Goal: Submit feedback/report problem

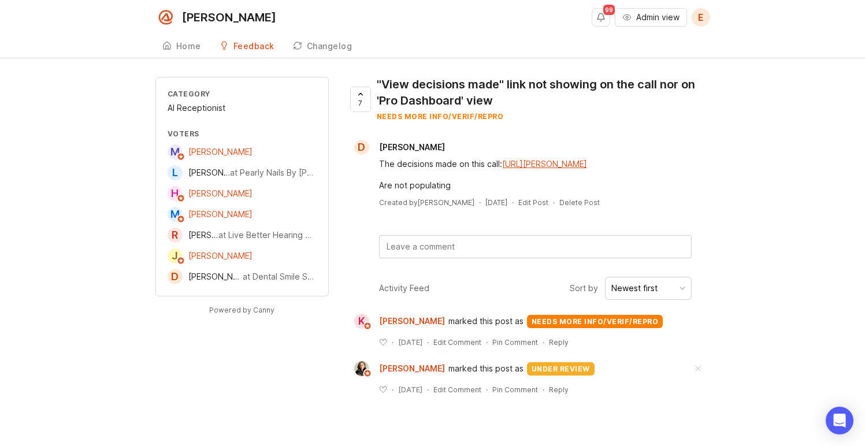
click at [538, 258] on textarea at bounding box center [536, 247] width 312 height 22
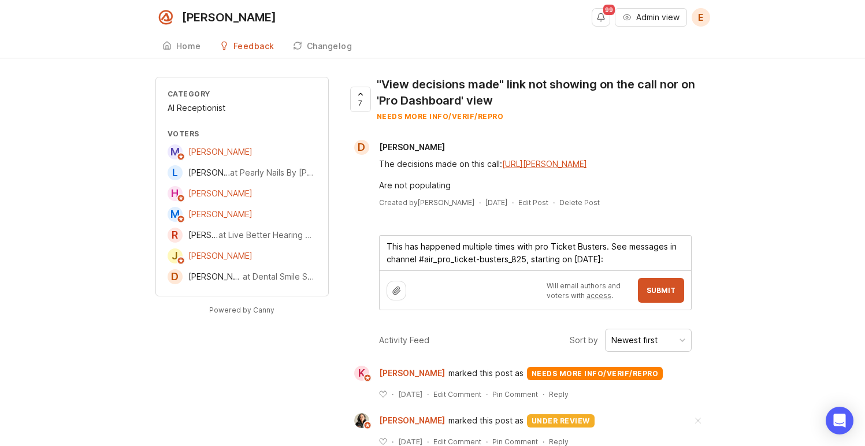
paste textarea "[URL][DOMAIN_NAME]"
type textarea "This has happened multiple times with pro Ticket Busters. See messages in chann…"
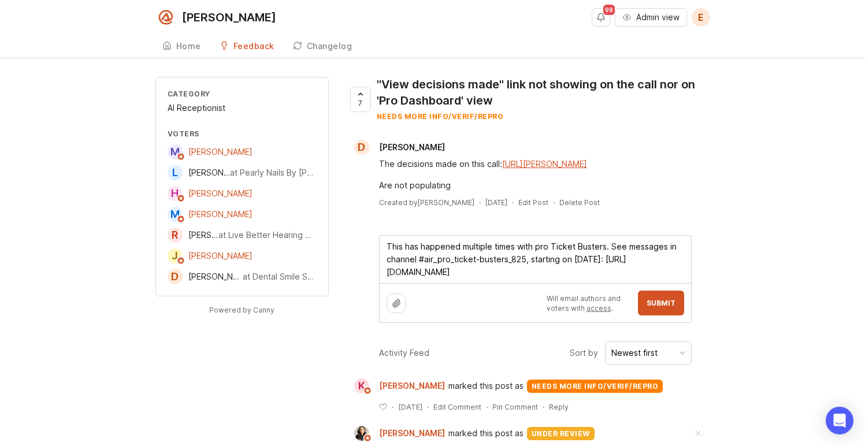
click at [631, 283] on textarea "This has happened multiple times with pro Ticket Busters. See messages in chann…" at bounding box center [536, 259] width 312 height 47
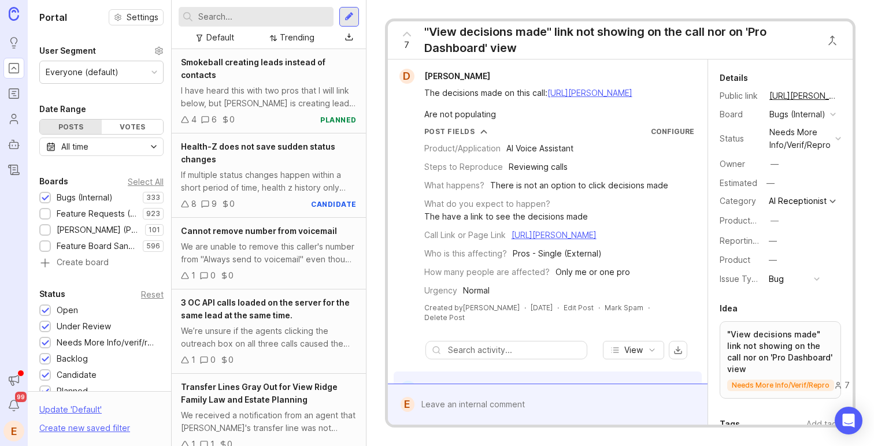
click at [532, 413] on div at bounding box center [556, 405] width 283 height 22
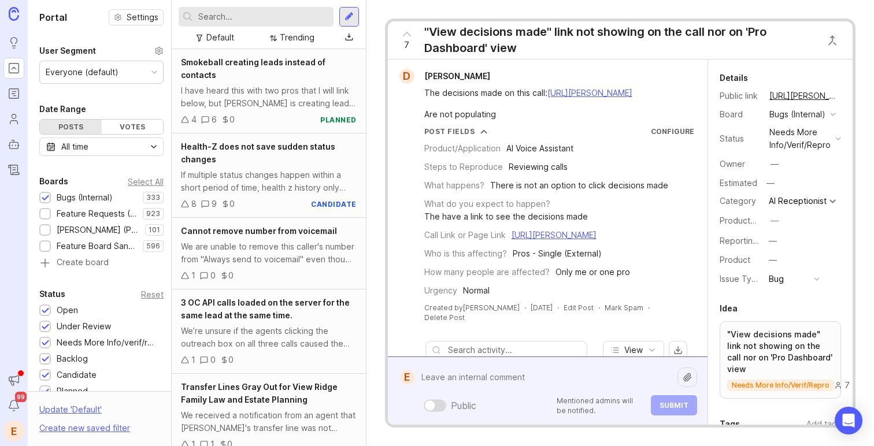
paste textarea "This has happened multiple times with pro Ticket Busters. See messages in chann…"
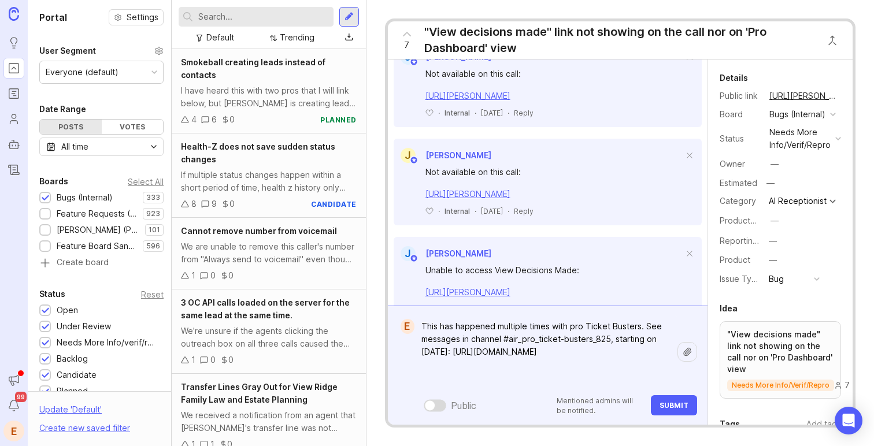
scroll to position [261, 0]
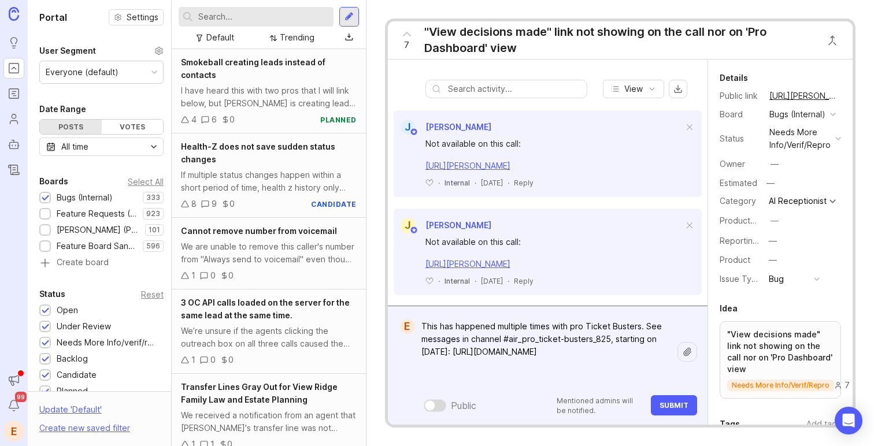
type textarea "This has happened multiple times with pro Ticket Busters. See messages in chann…"
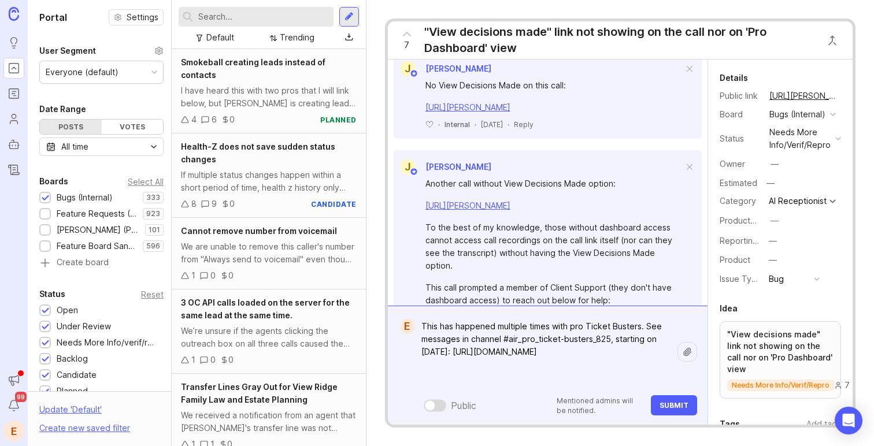
scroll to position [615, 0]
click at [539, 353] on textarea "This has happened multiple times with pro Ticket Busters. See messages in chann…" at bounding box center [546, 352] width 263 height 73
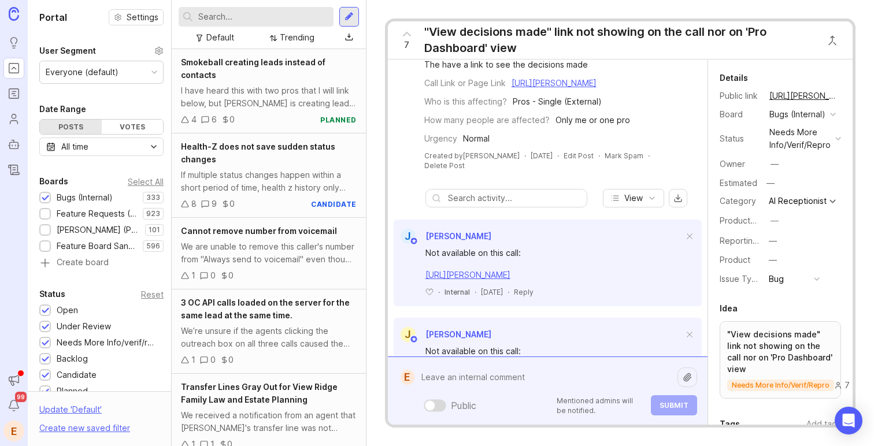
scroll to position [0, 0]
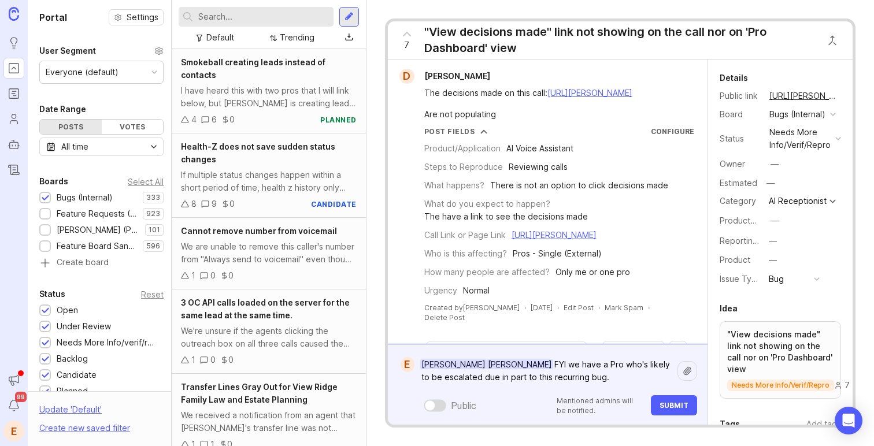
click at [618, 365] on textarea "[PERSON_NAME] [PERSON_NAME] FYI we have a Pro who's likely to be escalated due …" at bounding box center [546, 371] width 263 height 35
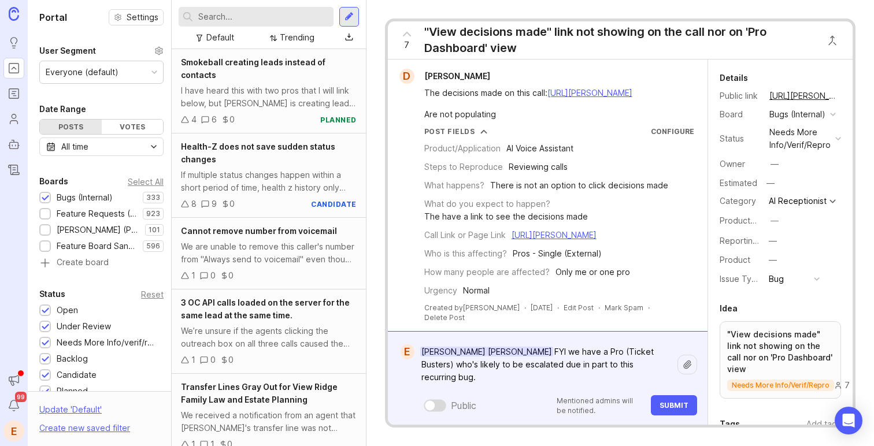
click at [530, 378] on textarea "[PERSON_NAME] [PERSON_NAME] FYI we have a Pro (Ticket Busters) who's likely to …" at bounding box center [546, 364] width 263 height 47
type textarea "[PERSON_NAME] [PERSON_NAME] FYI we have a Pro (Ticket Busters) who's likely to …"
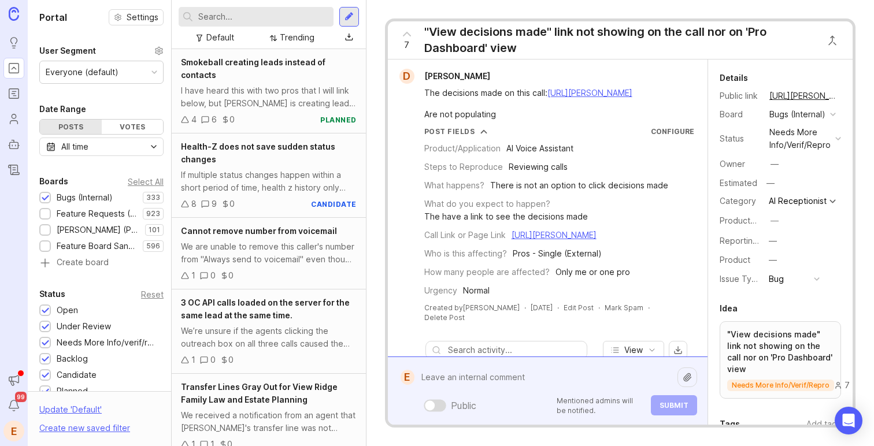
click at [500, 382] on textarea at bounding box center [546, 378] width 263 height 22
paste textarea "[PERSON_NAME] [PERSON_NAME] FYI we have a Pro (Ticket Busters) who's likely to …"
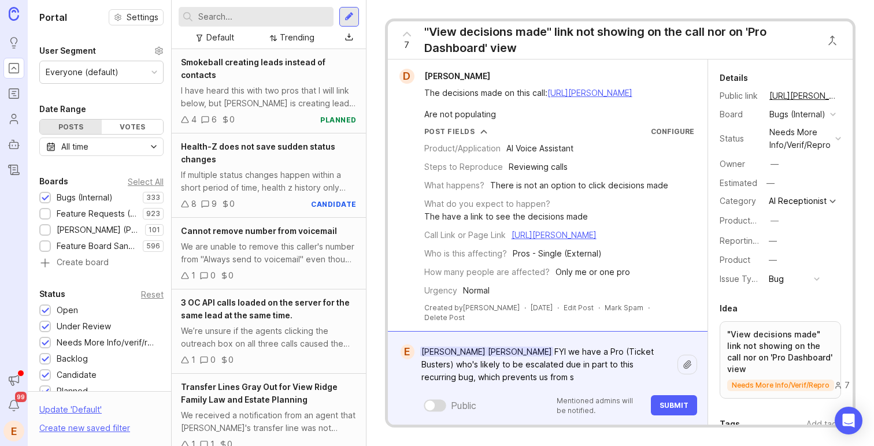
drag, startPoint x: 561, startPoint y: 352, endPoint x: 580, endPoint y: 393, distance: 45.0
click at [580, 393] on div "[PERSON_NAME] [PERSON_NAME] FYI we have a Pro (Ticket Busters) who's likely to …" at bounding box center [556, 378] width 283 height 75
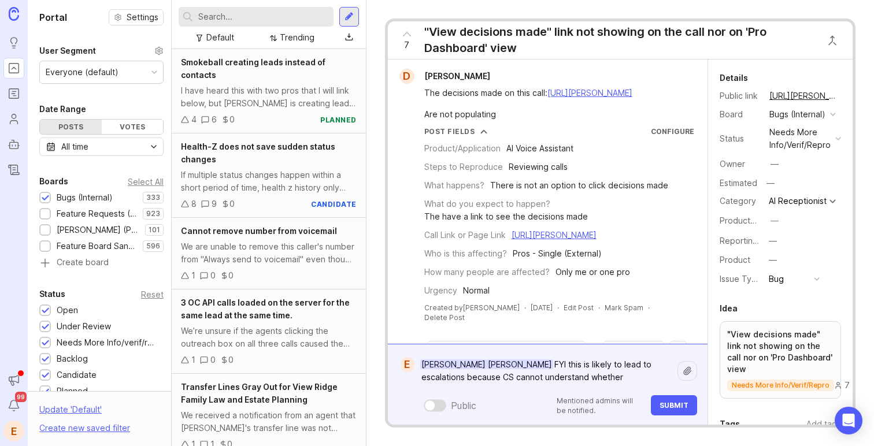
click at [579, 367] on textarea "[PERSON_NAME] [PERSON_NAME] FYI this is likely to lead to escalations because C…" at bounding box center [546, 371] width 263 height 35
click at [598, 369] on textarea "[PERSON_NAME] [PERSON_NAME] FYI this may likely to lead to escalations because …" at bounding box center [546, 371] width 263 height 35
click at [598, 365] on textarea "[PERSON_NAME] [PERSON_NAME] FYI this may to lead to escalations because CS cann…" at bounding box center [546, 371] width 263 height 35
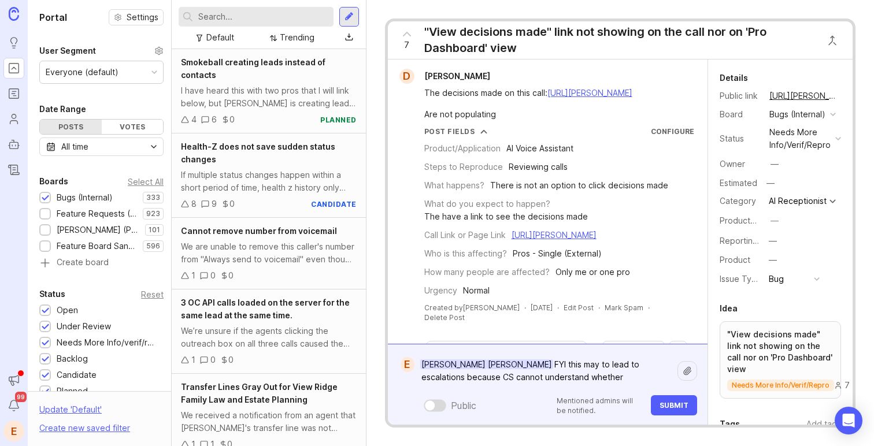
click at [598, 365] on textarea "[PERSON_NAME] [PERSON_NAME] FYI this may to lead to escalations because CS cann…" at bounding box center [546, 371] width 263 height 35
click at [615, 384] on textarea "[PERSON_NAME] [PERSON_NAME] FYI this may lead to escalations because CS cannot …" at bounding box center [546, 371] width 263 height 35
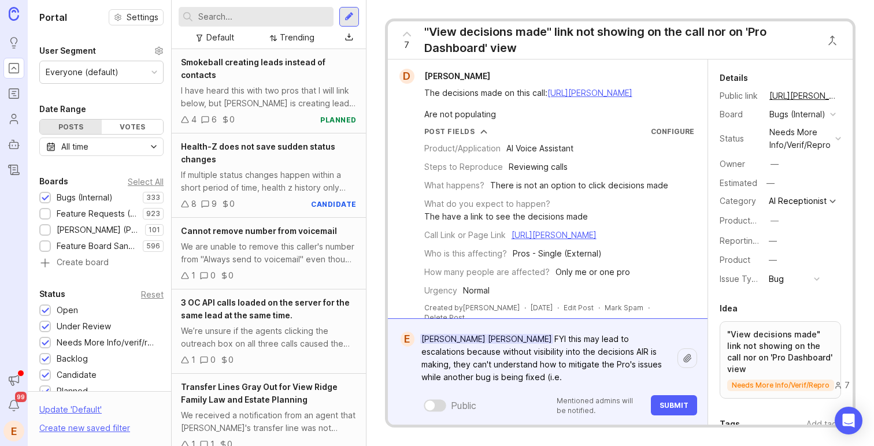
paste textarea "[URL][PERSON_NAME]"
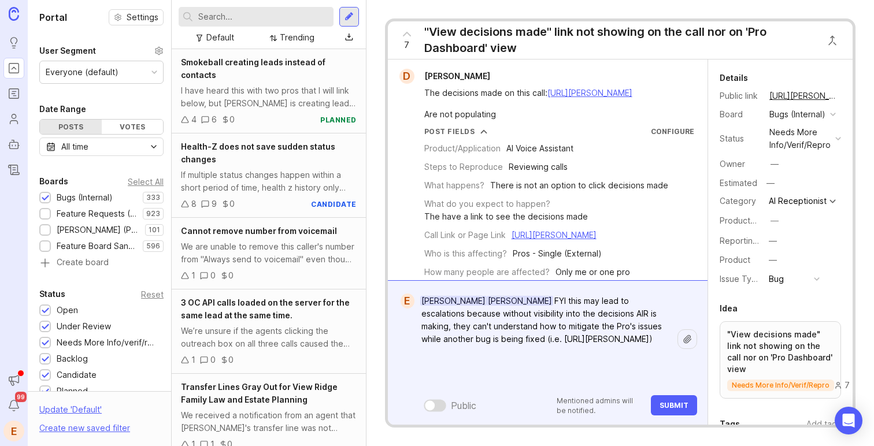
type textarea "[PERSON_NAME] [PERSON_NAME] FYI this may lead to escalations because without vi…"
click at [668, 391] on div "[PERSON_NAME] [PERSON_NAME] FYI this may lead to escalations because without vi…" at bounding box center [556, 352] width 283 height 125
click at [675, 401] on span "Submit" at bounding box center [674, 405] width 29 height 9
